Goal: Find contact information: Find contact information

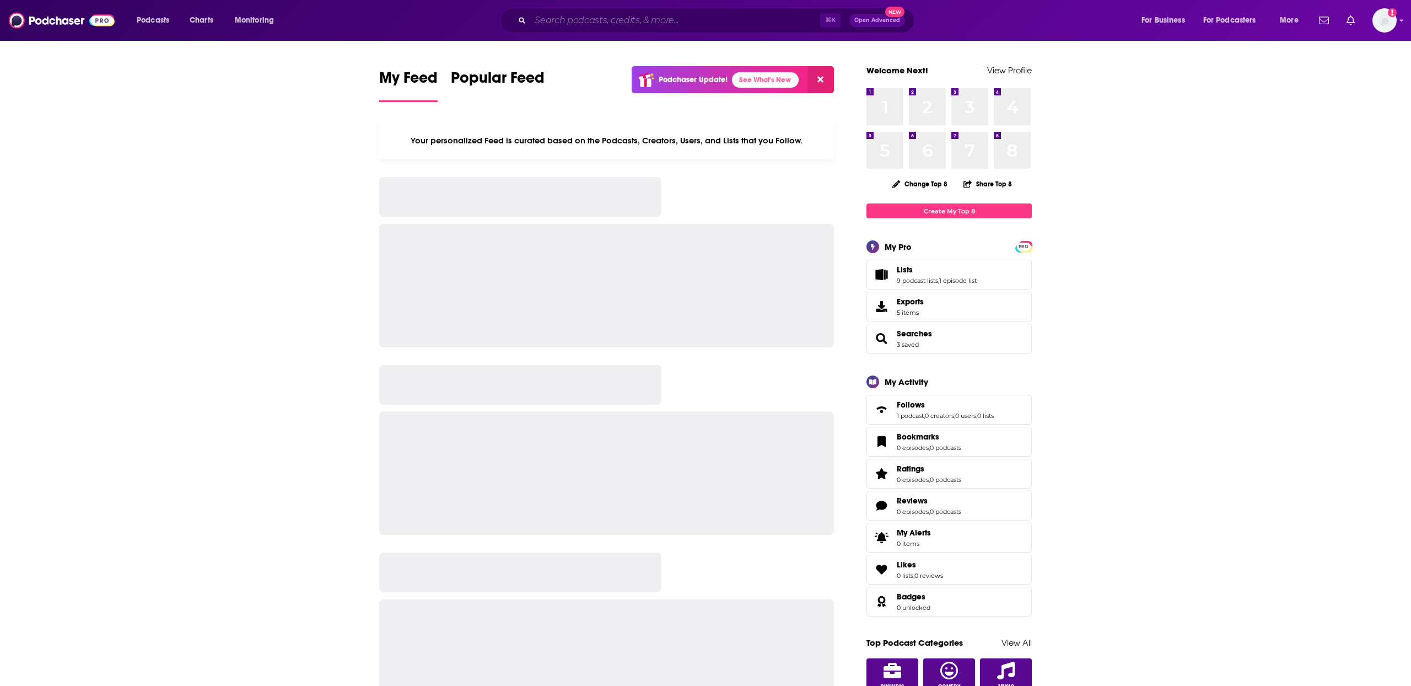
click at [586, 24] on input "Search podcasts, credits, & more..." at bounding box center [675, 21] width 290 height 18
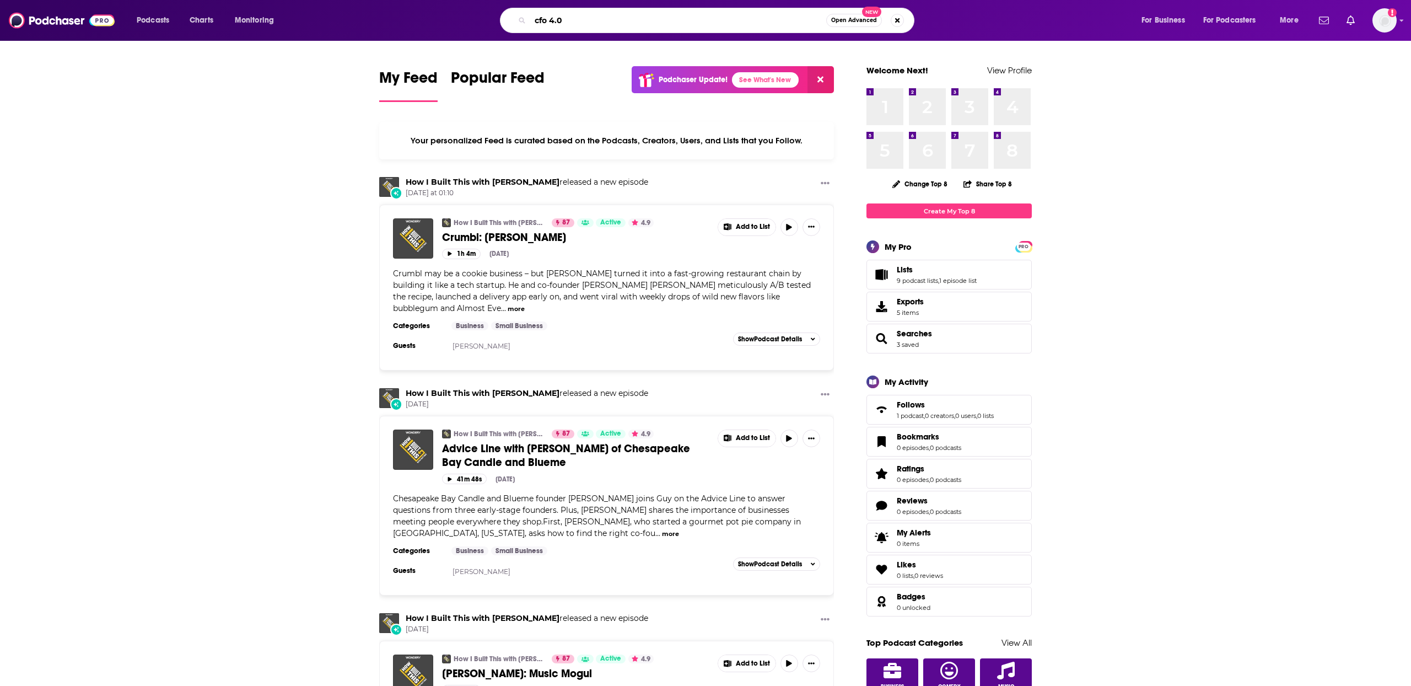
type input "cfo 4.0"
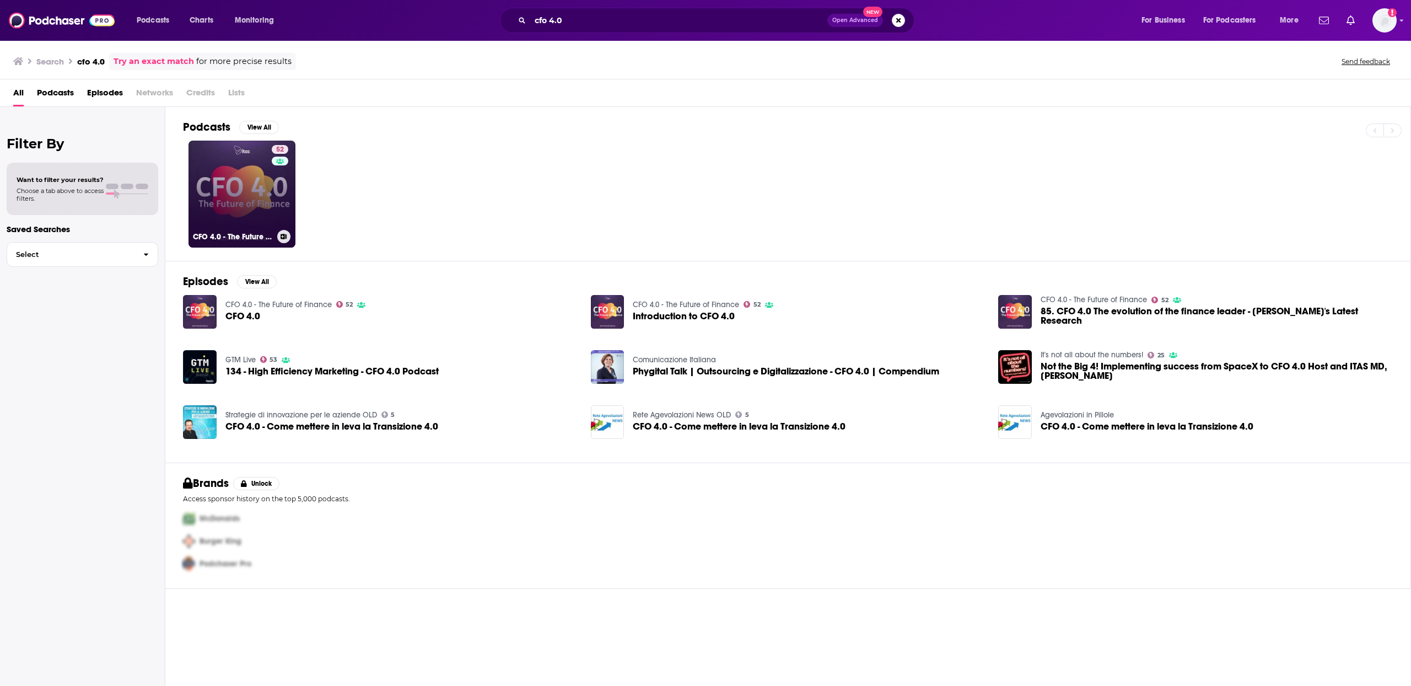
click at [212, 193] on link "52 CFO 4.0 - The Future of Finance" at bounding box center [241, 194] width 107 height 107
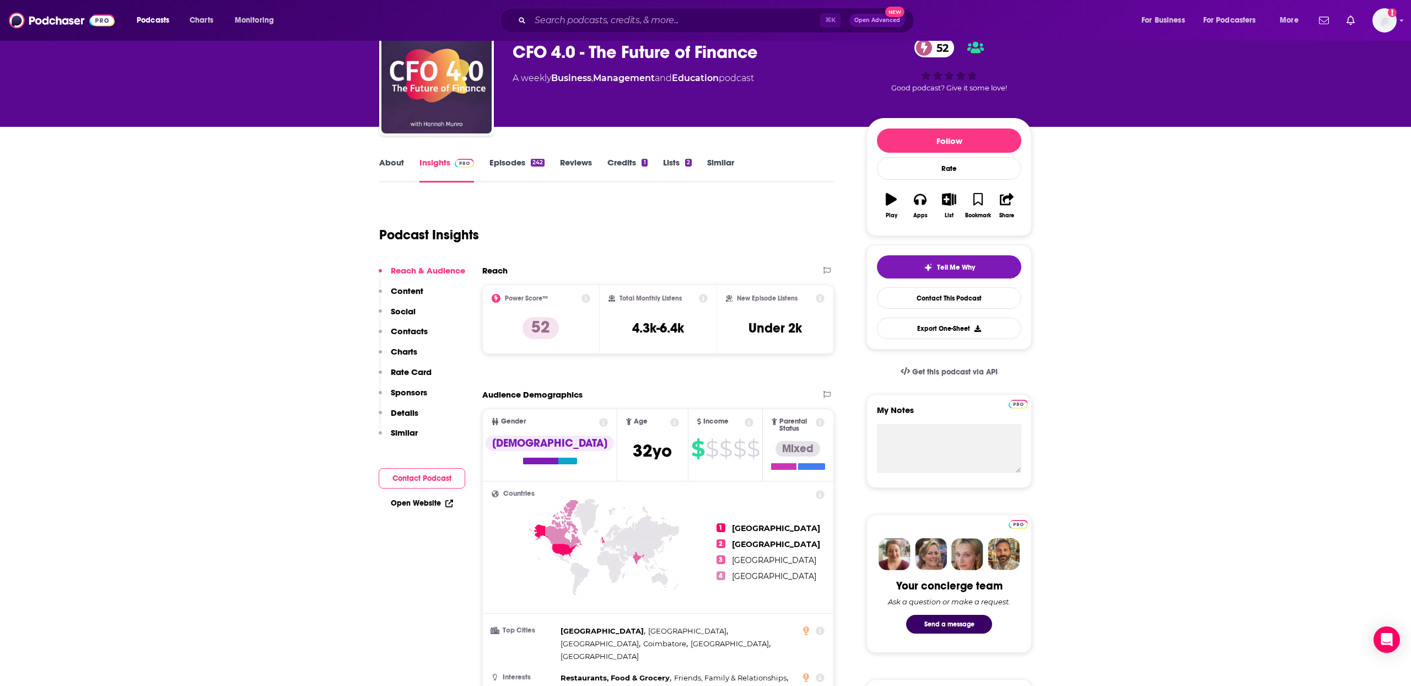
scroll to position [50, 0]
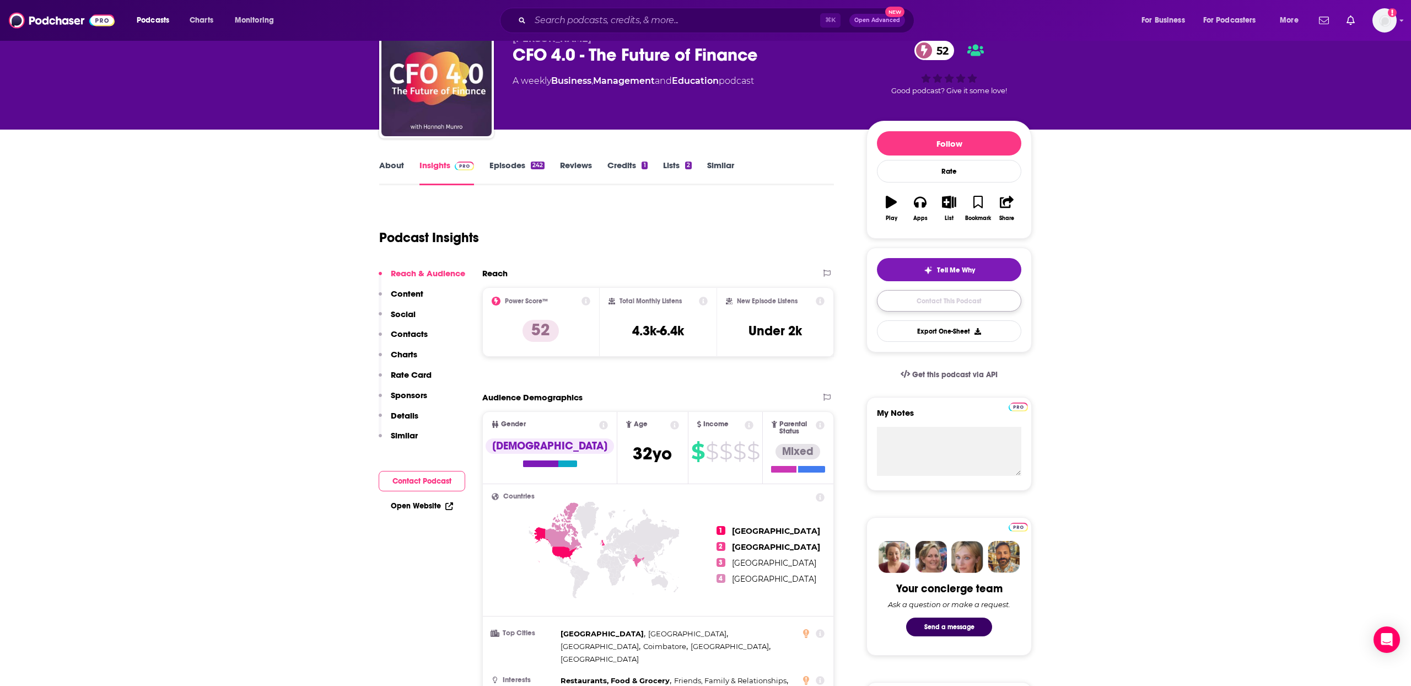
click at [901, 301] on link "Contact This Podcast" at bounding box center [949, 300] width 144 height 21
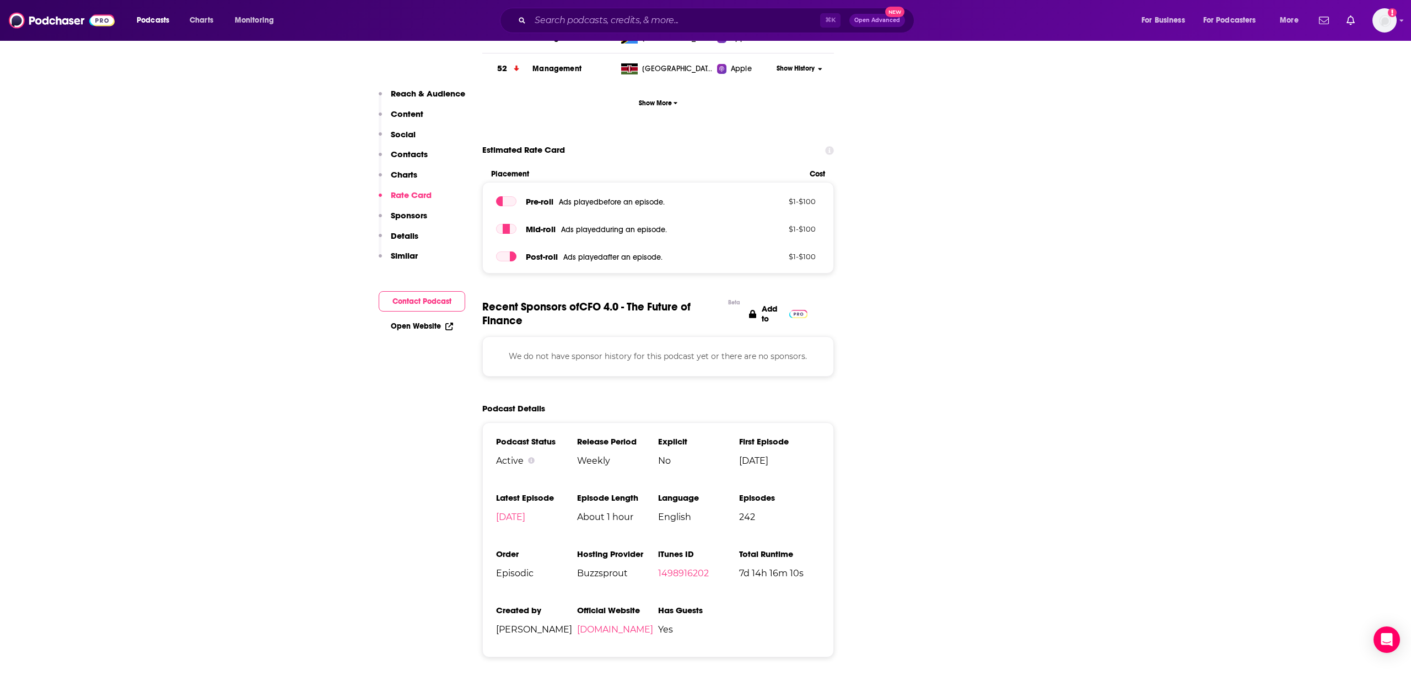
scroll to position [1373, 0]
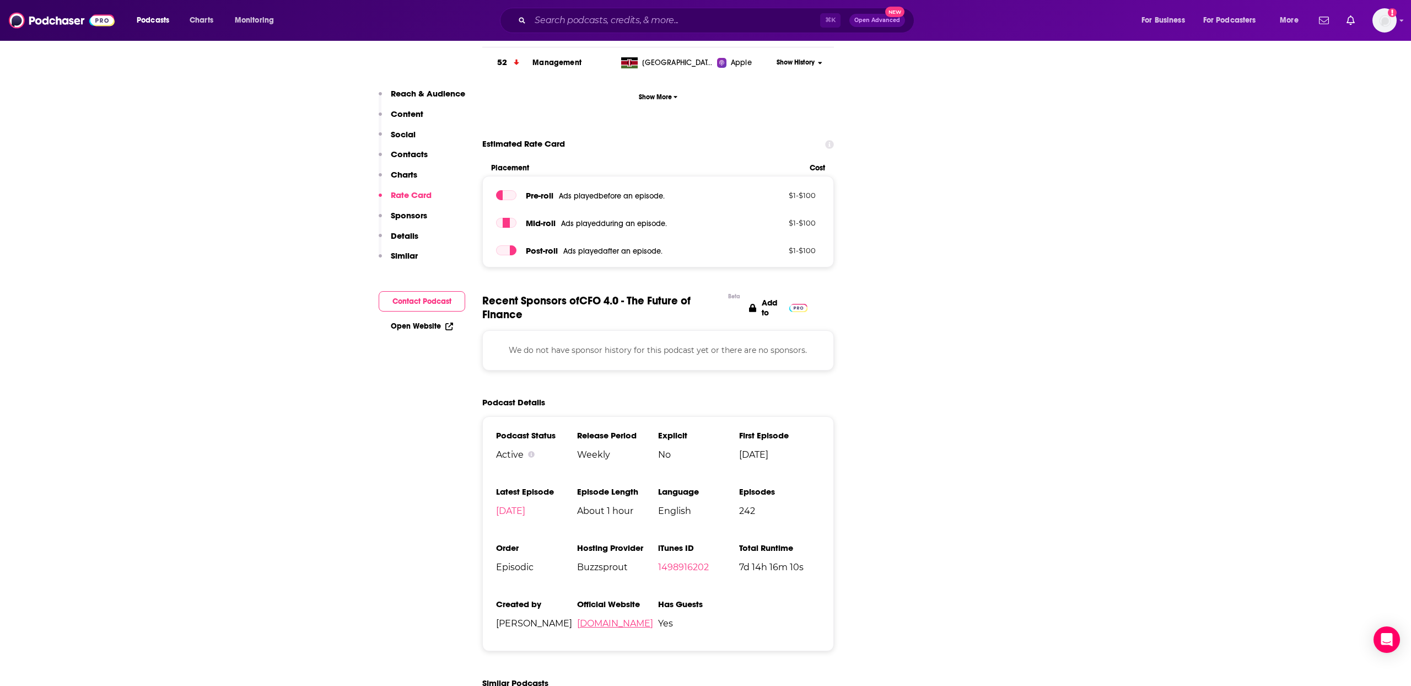
click at [608, 618] on link "[DOMAIN_NAME]" at bounding box center [615, 623] width 76 height 10
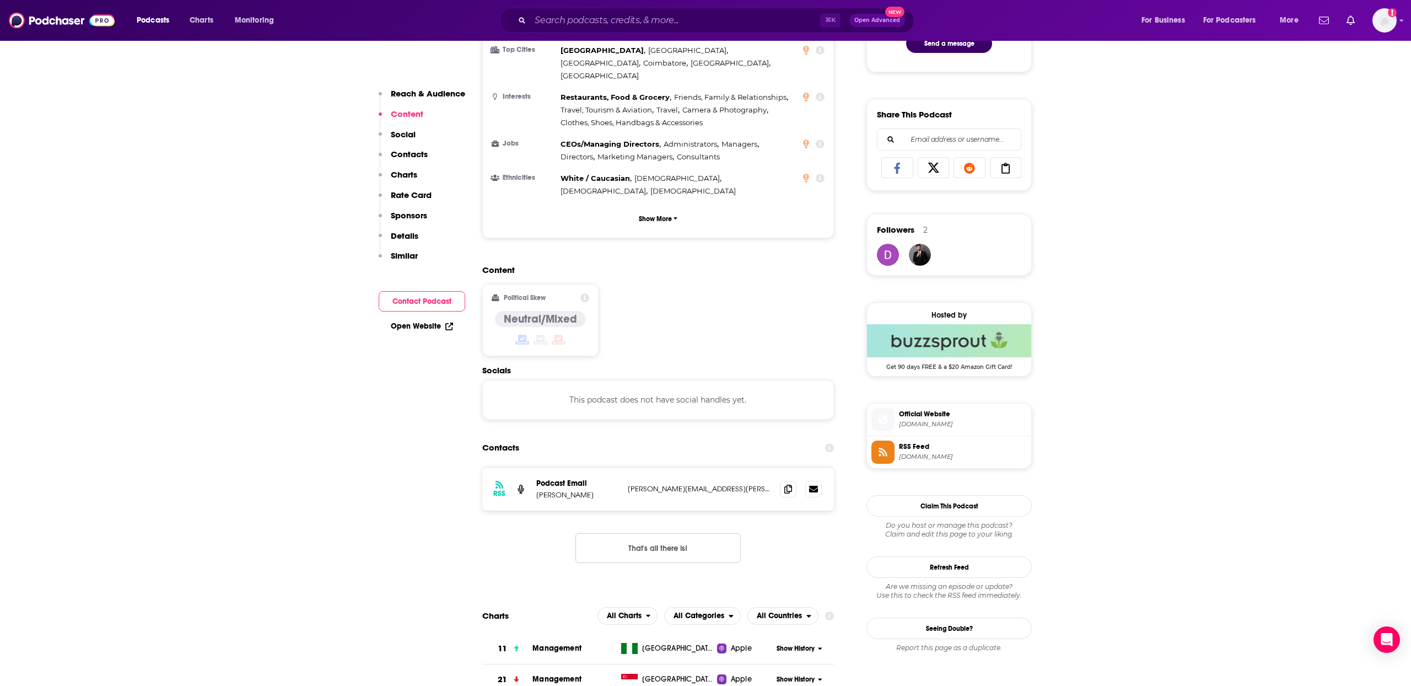
scroll to position [587, 0]
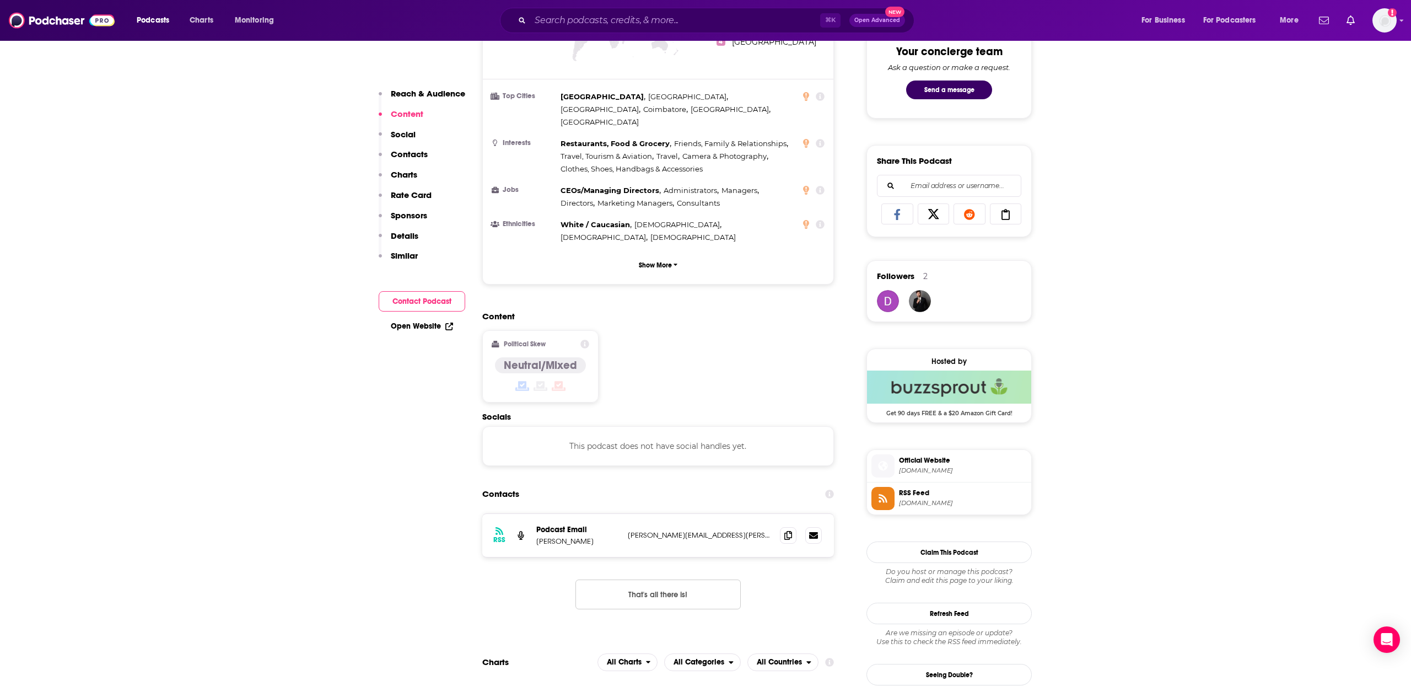
click at [630, 530] on p "[PERSON_NAME][EMAIL_ADDRESS][PERSON_NAME][DOMAIN_NAME]" at bounding box center [699, 534] width 143 height 9
drag, startPoint x: 630, startPoint y: 493, endPoint x: 746, endPoint y: 497, distance: 115.8
click at [746, 514] on div "RSS Podcast Email [PERSON_NAME] [PERSON_NAME][EMAIL_ADDRESS][PERSON_NAME][DOMAI…" at bounding box center [658, 535] width 352 height 43
copy p "[PERSON_NAME][EMAIL_ADDRESS][PERSON_NAME][DOMAIN_NAME]"
